Goal: Task Accomplishment & Management: Manage account settings

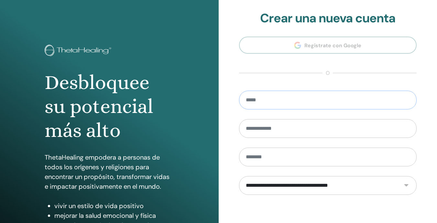
click at [317, 101] on input "email" at bounding box center [328, 100] width 178 height 19
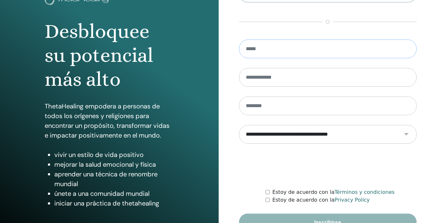
scroll to position [88, 0]
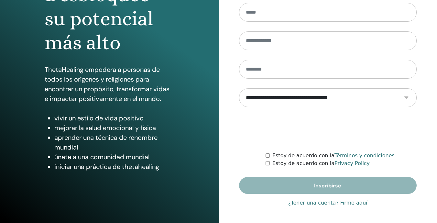
click at [319, 203] on link "¿Tener una cuenta? Firme aquí" at bounding box center [327, 203] width 79 height 8
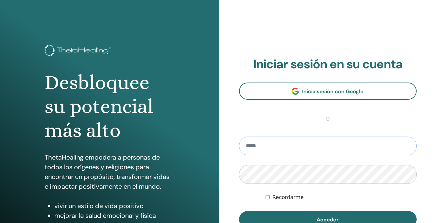
click at [292, 144] on input "email" at bounding box center [328, 145] width 178 height 19
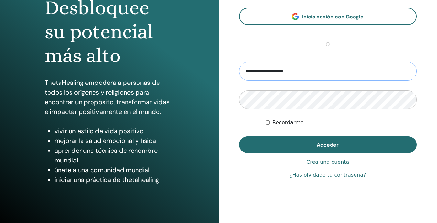
scroll to position [75, 0]
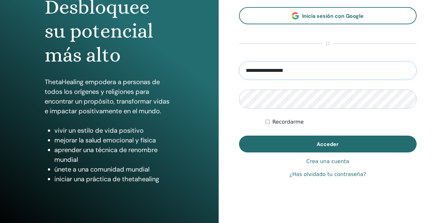
type input "**********"
click at [320, 174] on link "¿Has olvidado tu contraseña?" at bounding box center [327, 174] width 76 height 8
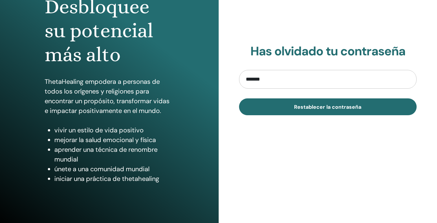
scroll to position [88, 0]
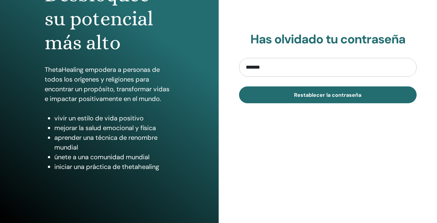
click at [274, 65] on input "*******" at bounding box center [328, 67] width 178 height 19
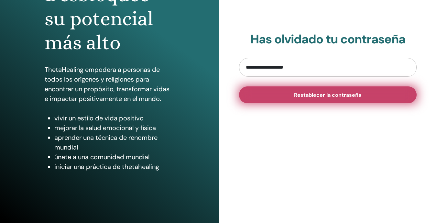
type input "**********"
click at [327, 100] on button "Restablecer la contraseña" at bounding box center [328, 94] width 178 height 17
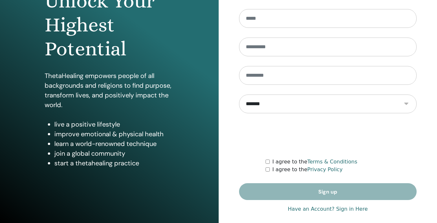
scroll to position [83, 0]
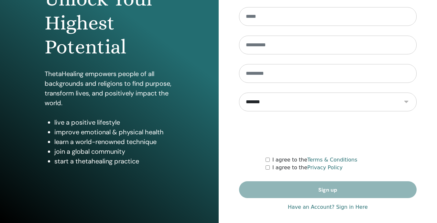
click at [331, 208] on link "Have an Account? Sign in Here" at bounding box center [328, 207] width 80 height 8
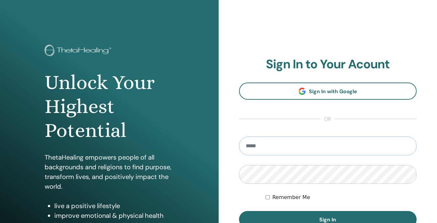
click at [287, 149] on input "email" at bounding box center [328, 145] width 178 height 19
type input "**********"
click at [239, 211] on button "Sign In" at bounding box center [328, 219] width 178 height 17
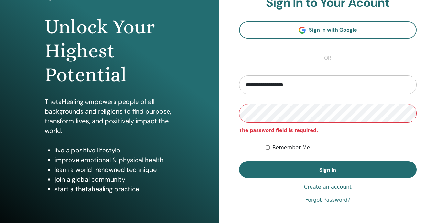
scroll to position [57, 0]
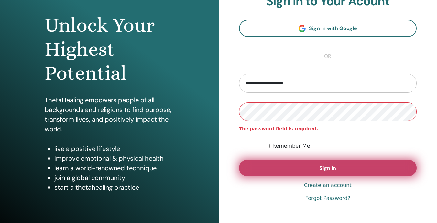
click at [366, 170] on button "Sign In" at bounding box center [328, 167] width 178 height 17
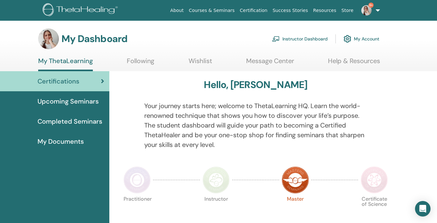
click at [306, 38] on link "Instructor Dashboard" at bounding box center [300, 39] width 56 height 14
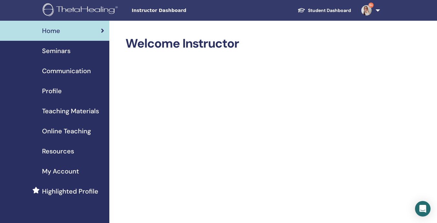
click at [63, 51] on span "Seminars" at bounding box center [56, 51] width 28 height 10
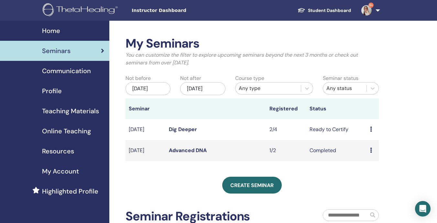
click at [371, 132] on icon at bounding box center [371, 128] width 2 height 5
click at [187, 133] on link "Dig Deeper" at bounding box center [183, 129] width 28 height 7
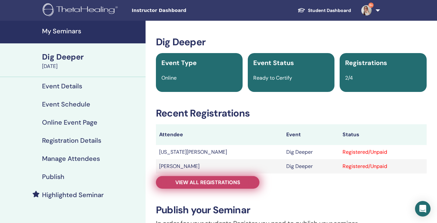
click at [215, 187] on link "View all registrations" at bounding box center [207, 182] width 103 height 13
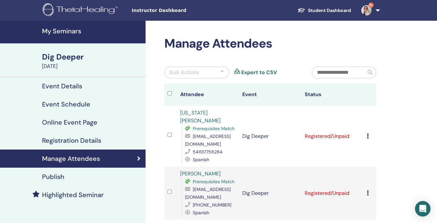
click at [369, 133] on icon at bounding box center [368, 135] width 2 height 5
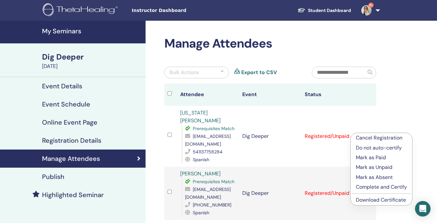
click at [370, 157] on p "Mark as Paid" at bounding box center [381, 158] width 51 height 8
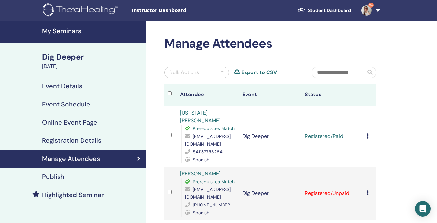
click at [368, 133] on icon at bounding box center [368, 135] width 2 height 5
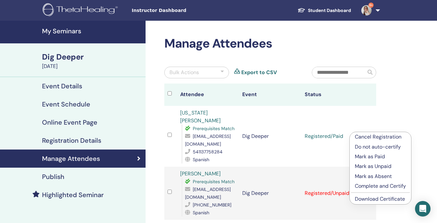
click at [368, 185] on p "Complete and Certify" at bounding box center [380, 186] width 51 height 8
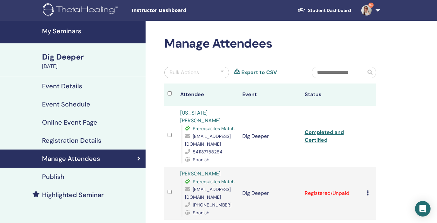
click at [367, 190] on icon at bounding box center [368, 192] width 2 height 5
click at [370, 211] on p "Mark as Paid" at bounding box center [379, 210] width 51 height 8
click at [368, 190] on icon at bounding box center [368, 192] width 2 height 5
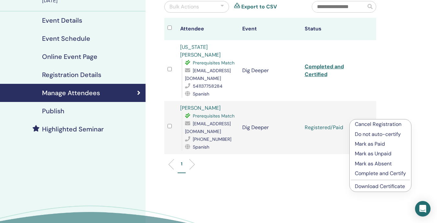
scroll to position [78, 0]
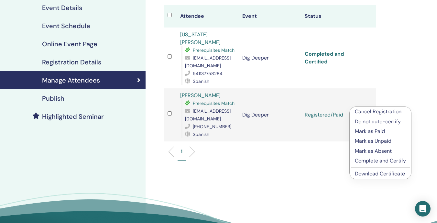
click at [386, 161] on p "Complete and Certify" at bounding box center [380, 161] width 51 height 8
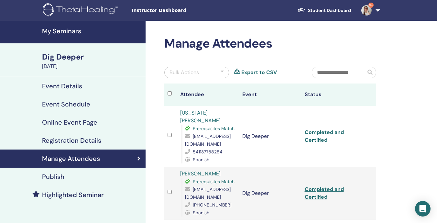
click at [337, 129] on link "Completed and Certified" at bounding box center [324, 136] width 39 height 15
click at [323, 186] on link "Completed and Certified" at bounding box center [324, 193] width 39 height 15
